Goal: Information Seeking & Learning: Check status

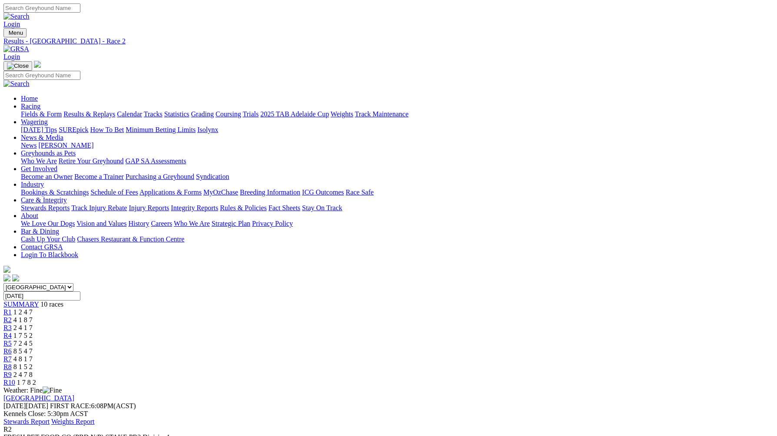
click at [33, 324] on span "2 4 1 7" at bounding box center [22, 327] width 19 height 7
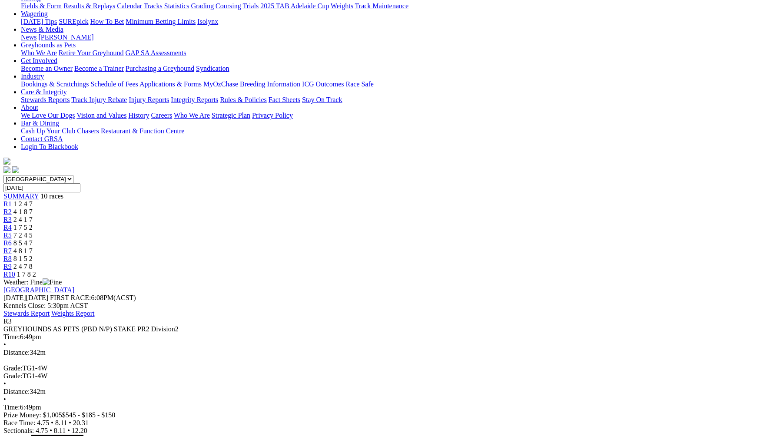
scroll to position [109, 0]
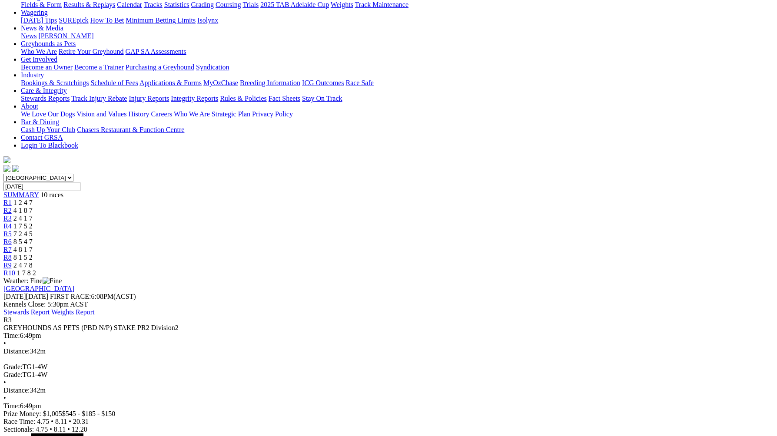
click at [33, 222] on span "1 7 5 2" at bounding box center [22, 225] width 19 height 7
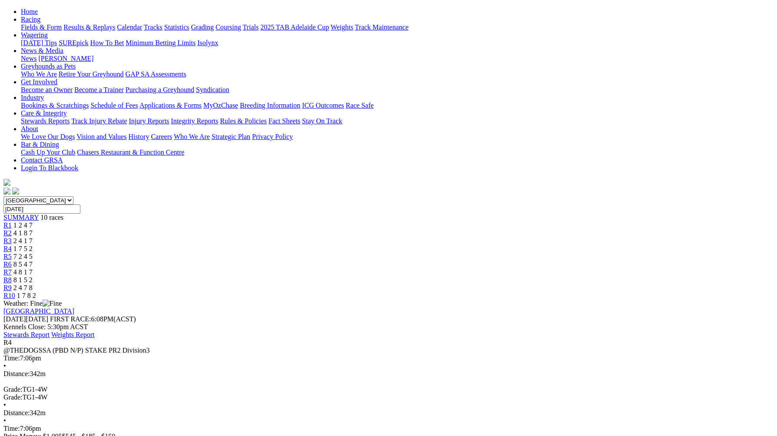
scroll to position [87, 0]
click at [33, 252] on span "7 2 4 5" at bounding box center [22, 255] width 19 height 7
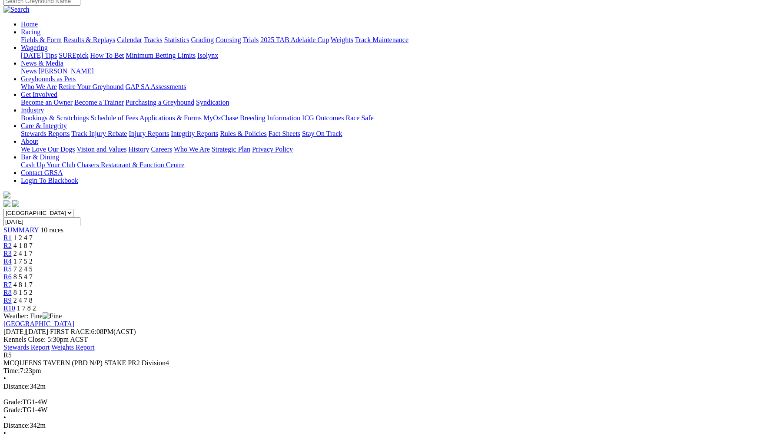
scroll to position [72, 0]
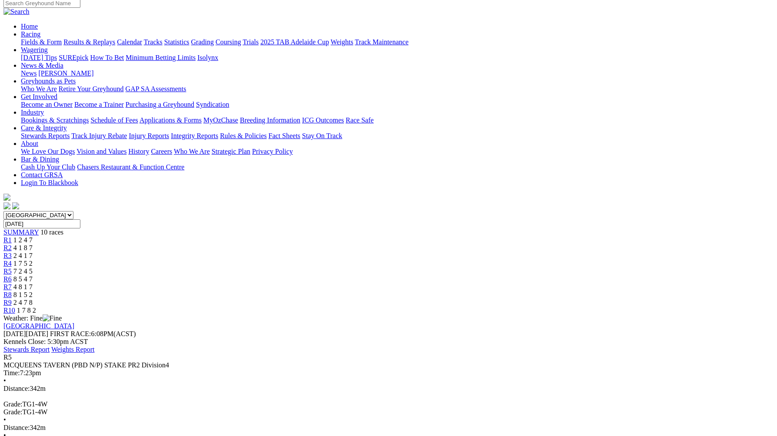
click at [33, 275] on span "8 5 4 7" at bounding box center [22, 278] width 19 height 7
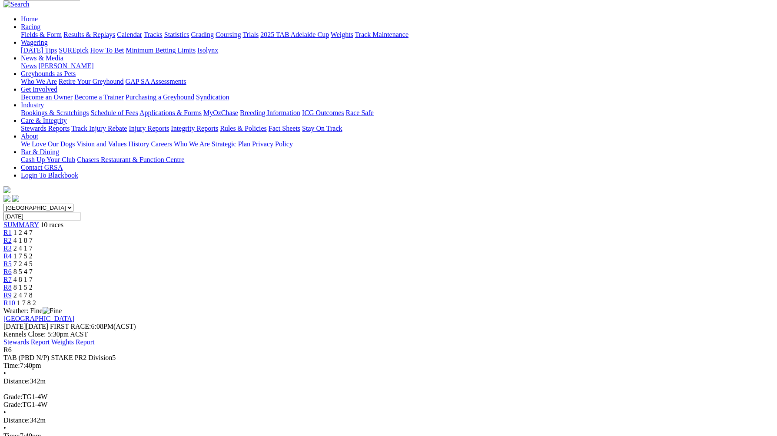
scroll to position [83, 0]
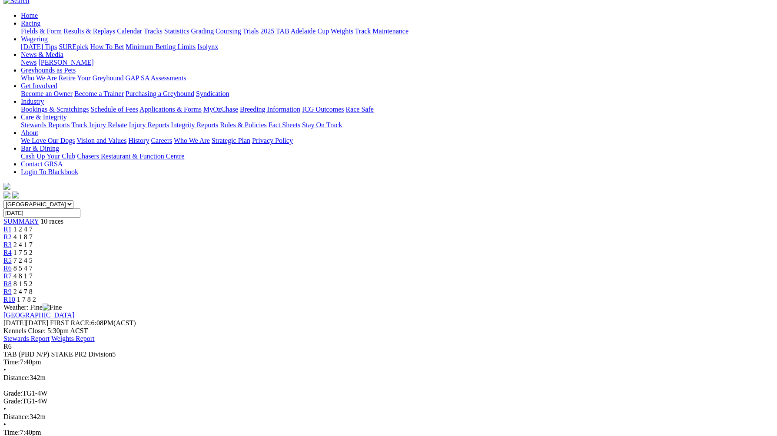
click at [496, 272] on div "R7 4 8 1 7" at bounding box center [388, 276] width 770 height 8
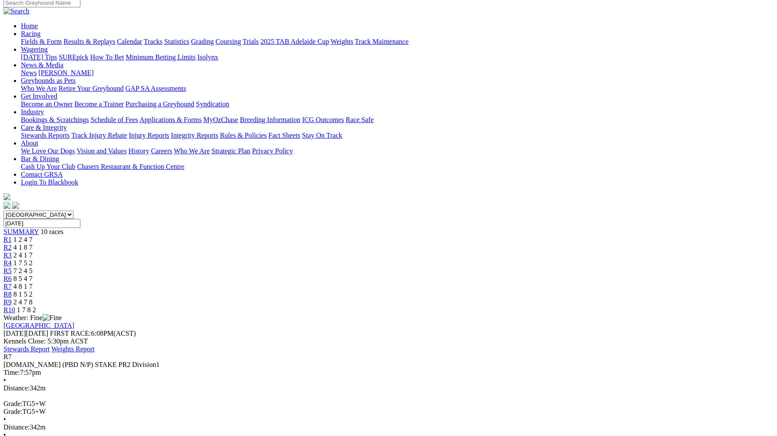
scroll to position [77, 0]
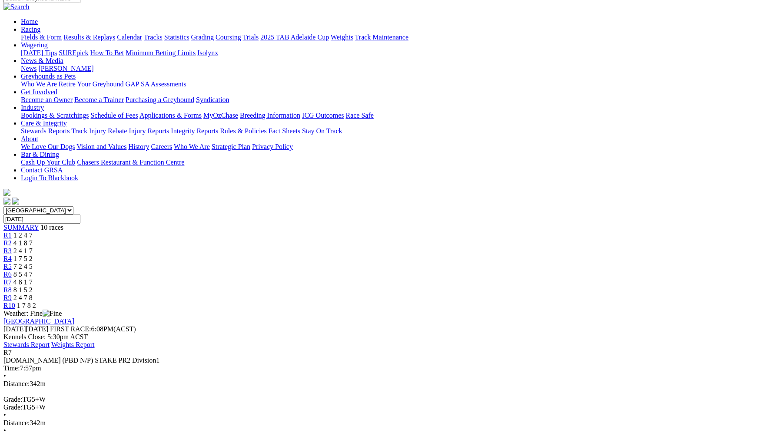
click at [12, 286] on span "R8" at bounding box center [7, 289] width 8 height 7
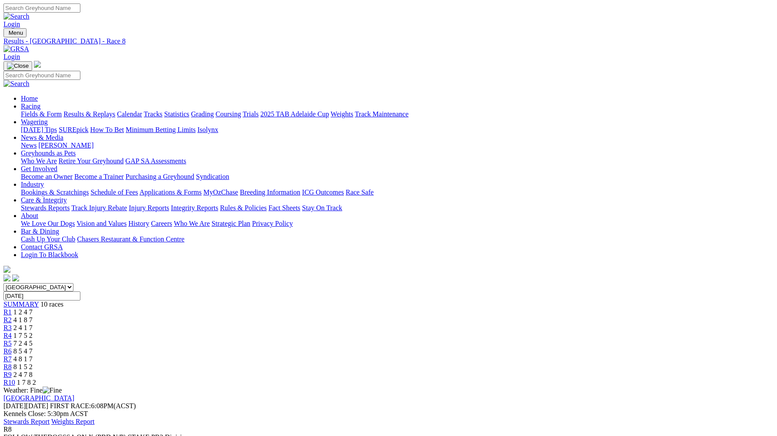
drag, startPoint x: 0, startPoint y: 0, endPoint x: 737, endPoint y: 170, distance: 756.9
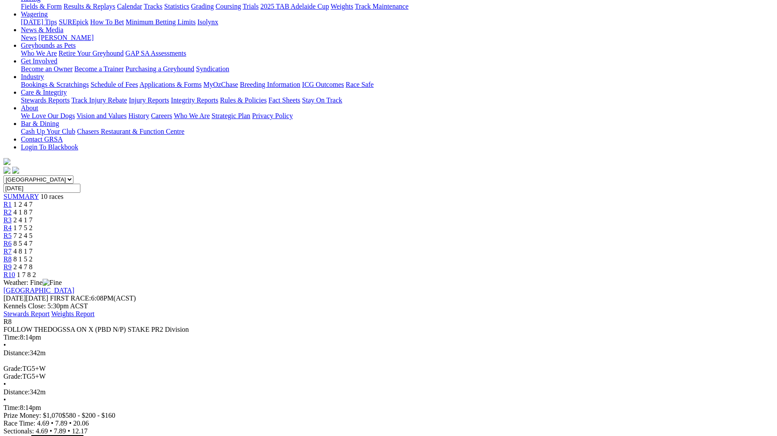
scroll to position [108, 0]
drag, startPoint x: 595, startPoint y: 33, endPoint x: 730, endPoint y: 21, distance: 135.1
click at [33, 263] on span "2 4 7 8" at bounding box center [22, 266] width 19 height 7
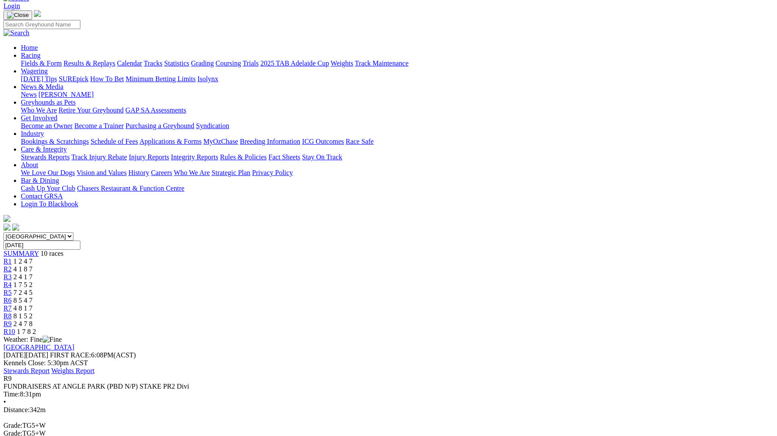
scroll to position [79, 0]
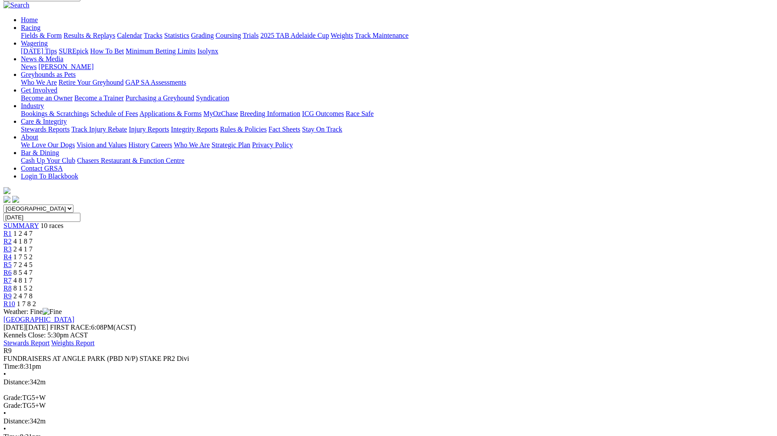
click at [36, 300] on span "1 7 8 2" at bounding box center [26, 303] width 19 height 7
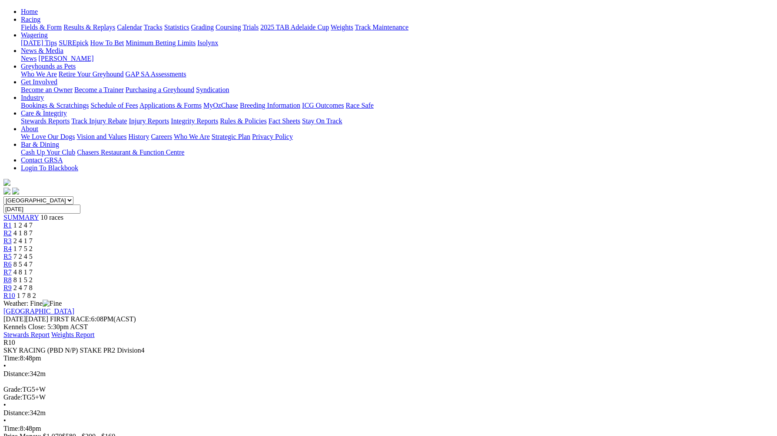
scroll to position [87, 0]
